Goal: Task Accomplishment & Management: Use online tool/utility

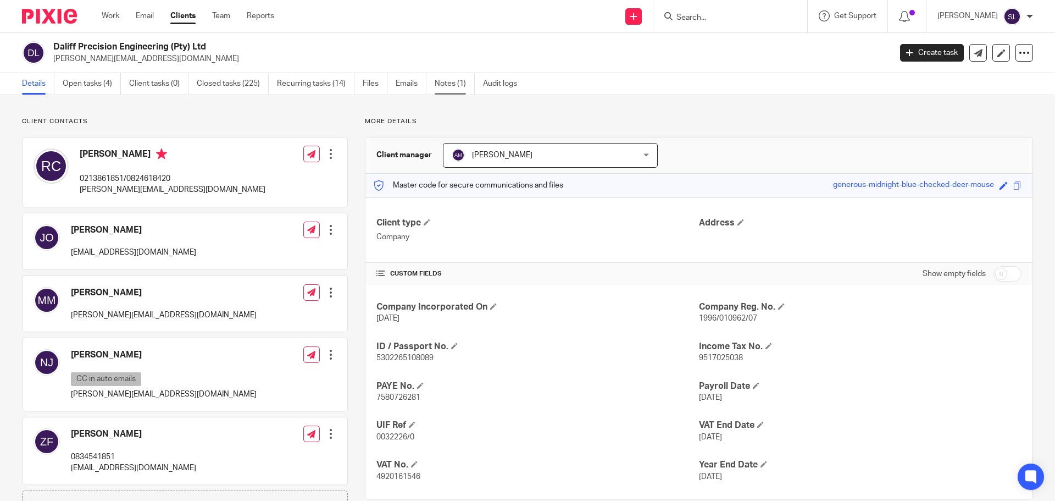
click at [455, 88] on link "Notes (1)" at bounding box center [455, 83] width 40 height 21
click at [100, 87] on link "Open tasks (5)" at bounding box center [92, 83] width 58 height 21
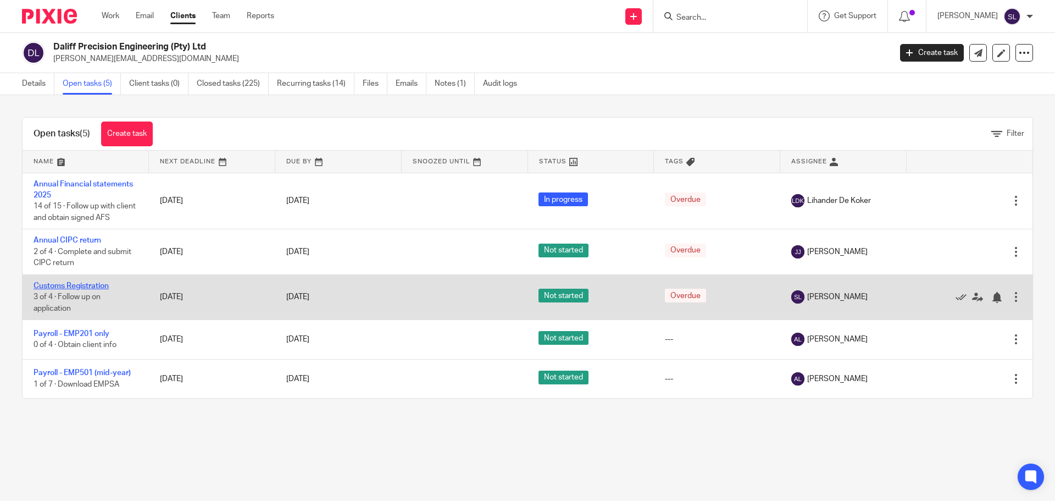
click at [67, 283] on link "Customs Registration" at bounding box center [71, 286] width 75 height 8
